Goal: Navigation & Orientation: Find specific page/section

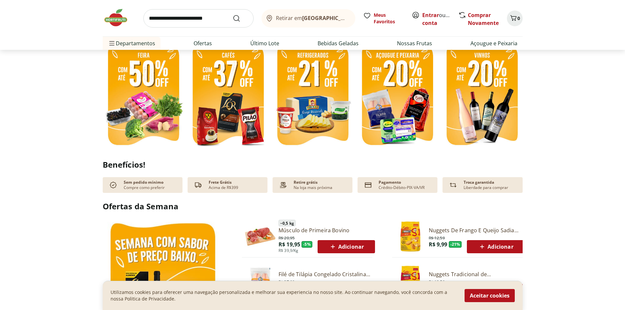
scroll to position [164, 0]
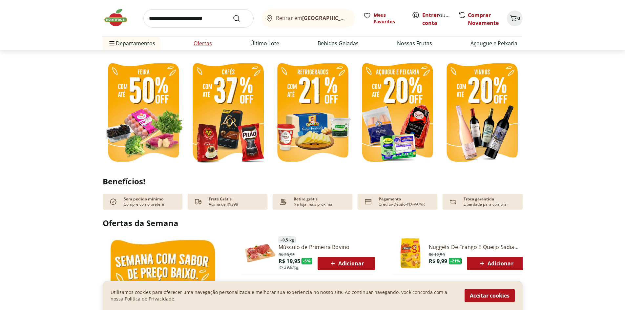
click at [208, 45] on link "Ofertas" at bounding box center [203, 43] width 18 height 8
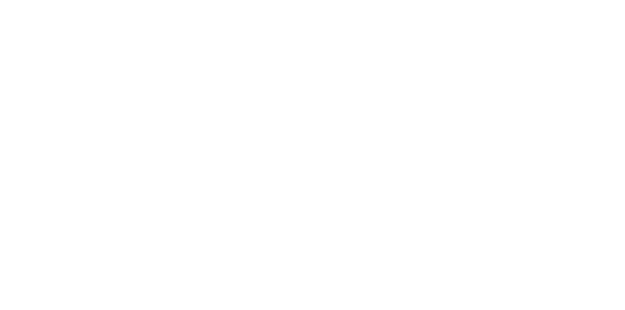
select select "**********"
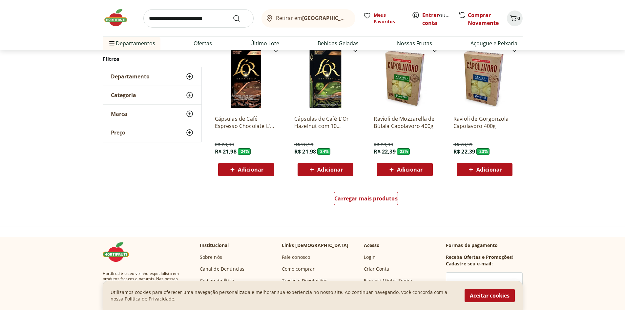
scroll to position [328, 0]
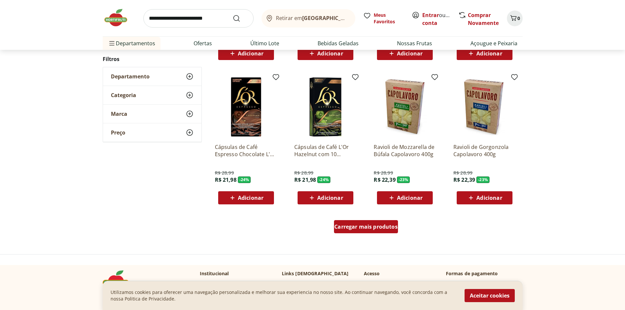
click at [367, 226] on span "Carregar mais produtos" at bounding box center [365, 226] width 63 height 5
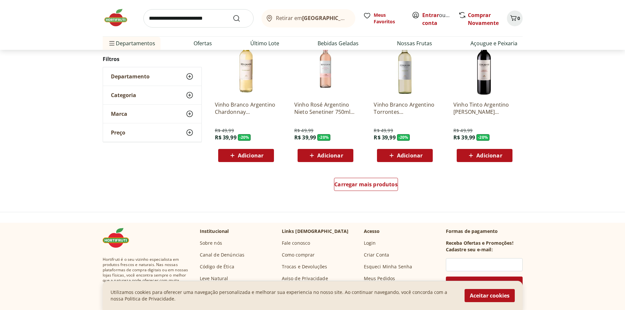
scroll to position [427, 0]
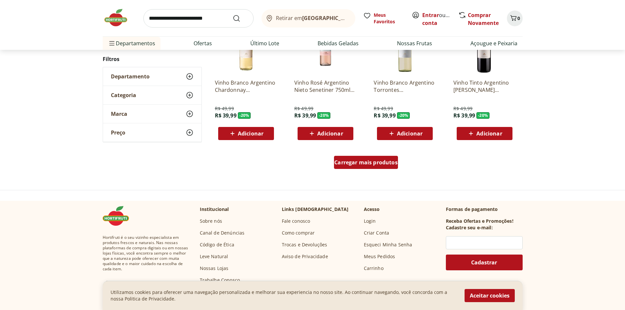
click at [358, 157] on div "Carregar mais produtos" at bounding box center [366, 162] width 64 height 13
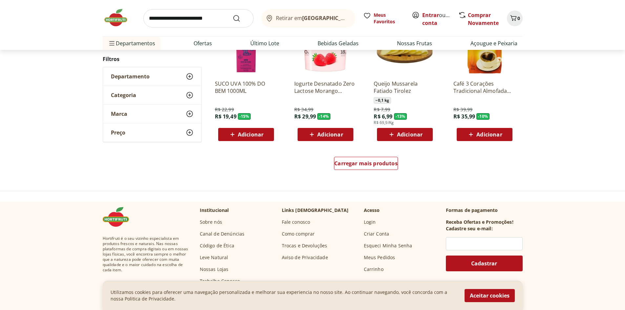
scroll to position [425, 0]
click at [371, 168] on div "Carregar mais produtos" at bounding box center [366, 163] width 64 height 13
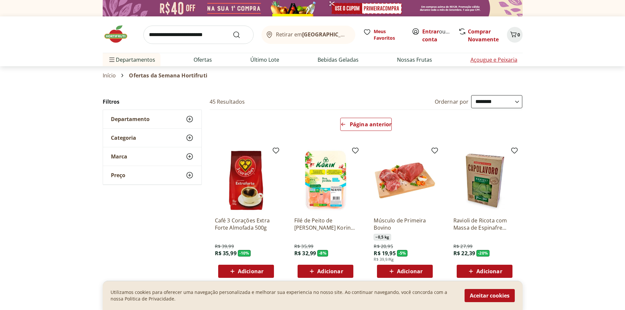
click at [501, 58] on link "Açougue e Peixaria" at bounding box center [493, 60] width 47 height 8
